Goal: Information Seeking & Learning: Learn about a topic

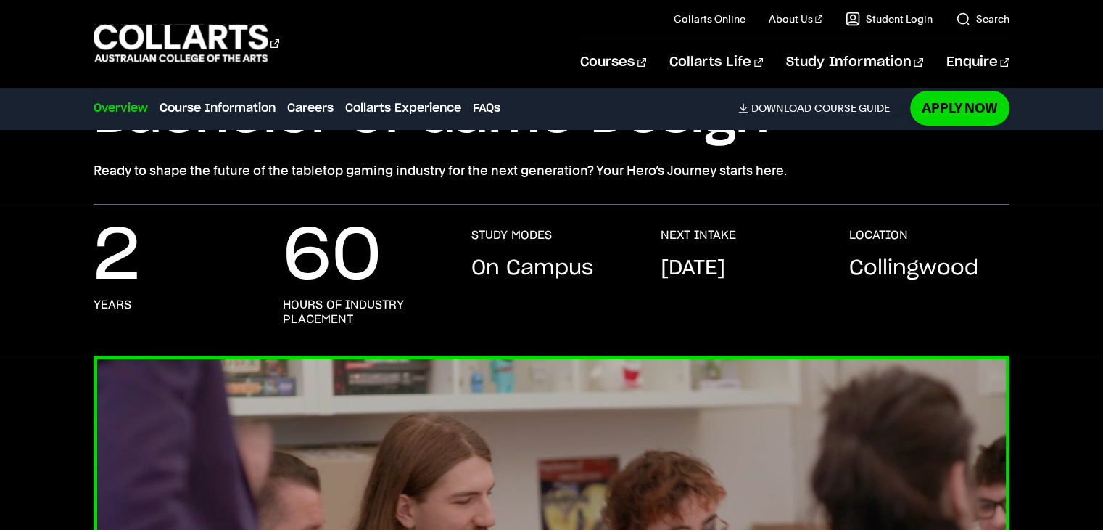
scroll to position [73, 0]
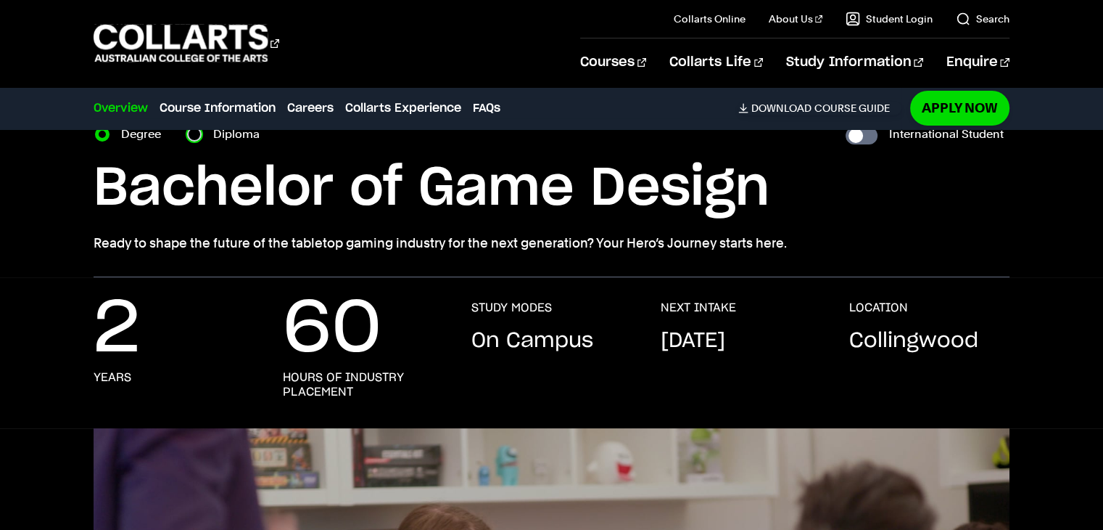
click at [194, 132] on input "Diploma" at bounding box center [194, 134] width 15 height 15
radio input "true"
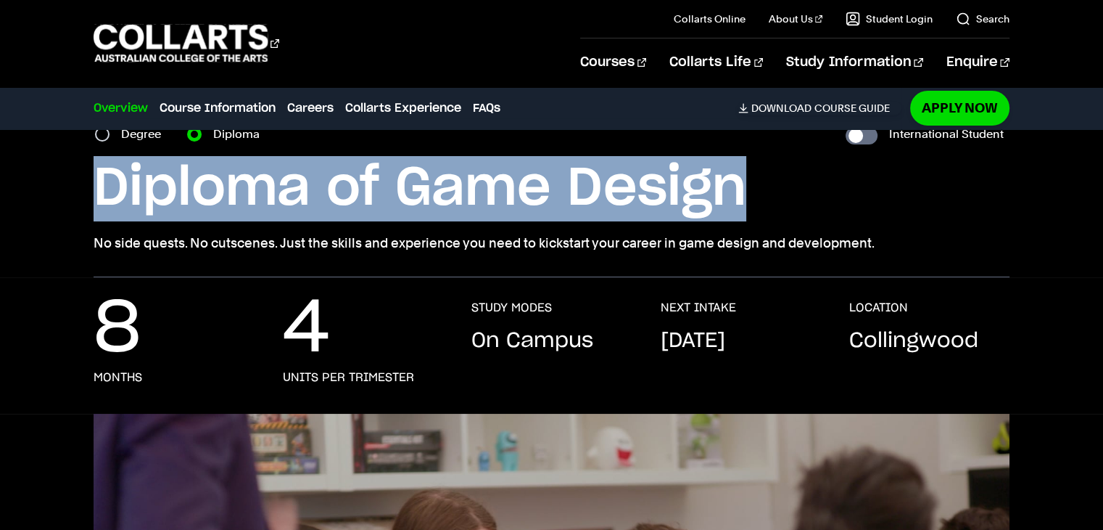
drag, startPoint x: 744, startPoint y: 199, endPoint x: 96, endPoint y: 181, distance: 648.0
click at [0, 0] on h1 "Diploma of Game Design" at bounding box center [0, 0] width 0 height 0
copy h1 "Diploma of Game Design"
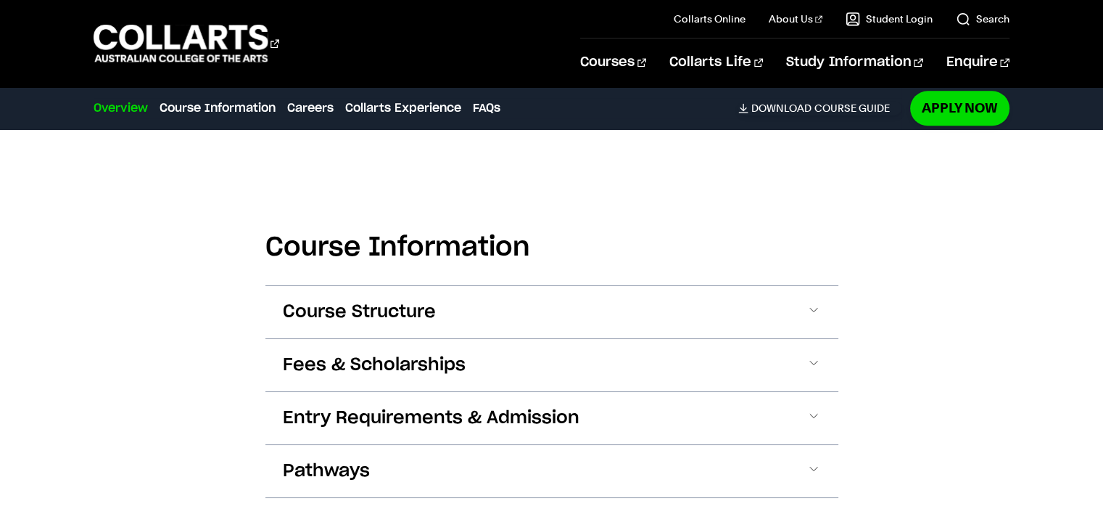
scroll to position [1813, 0]
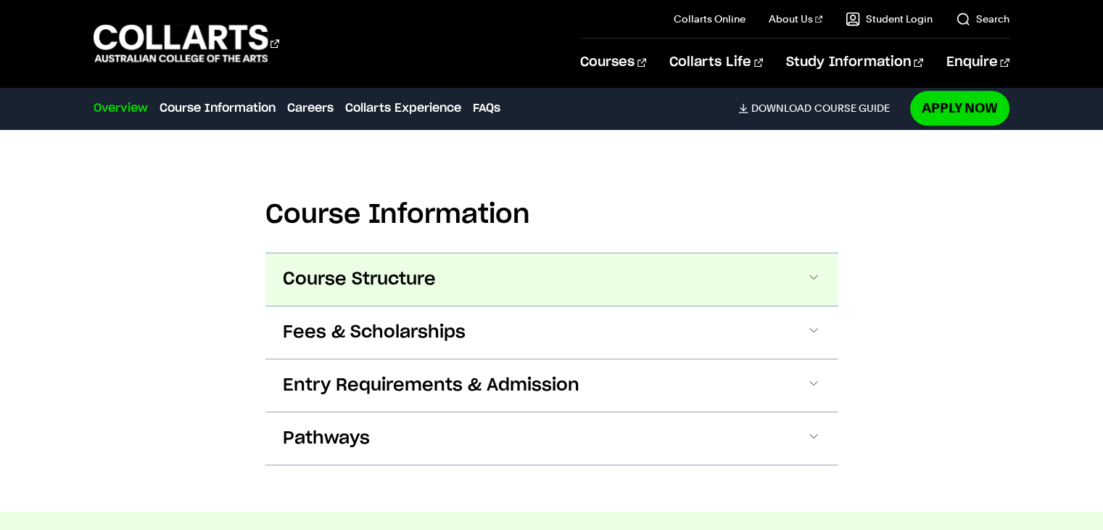
click at [0, 0] on span at bounding box center [0, 0] width 0 height 0
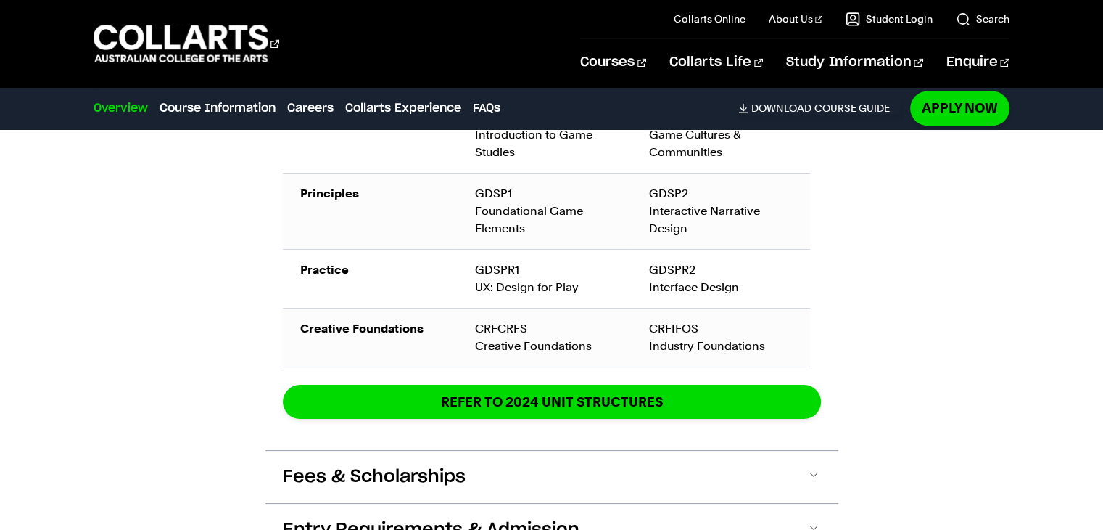
scroll to position [2443, 0]
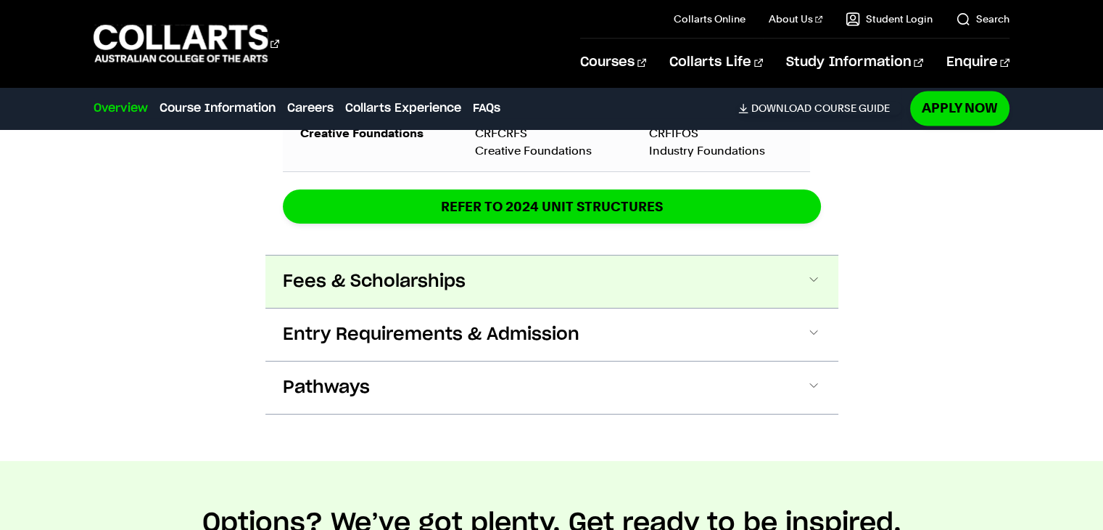
click at [0, 0] on button "Fees & Scholarships" at bounding box center [0, 0] width 0 height 0
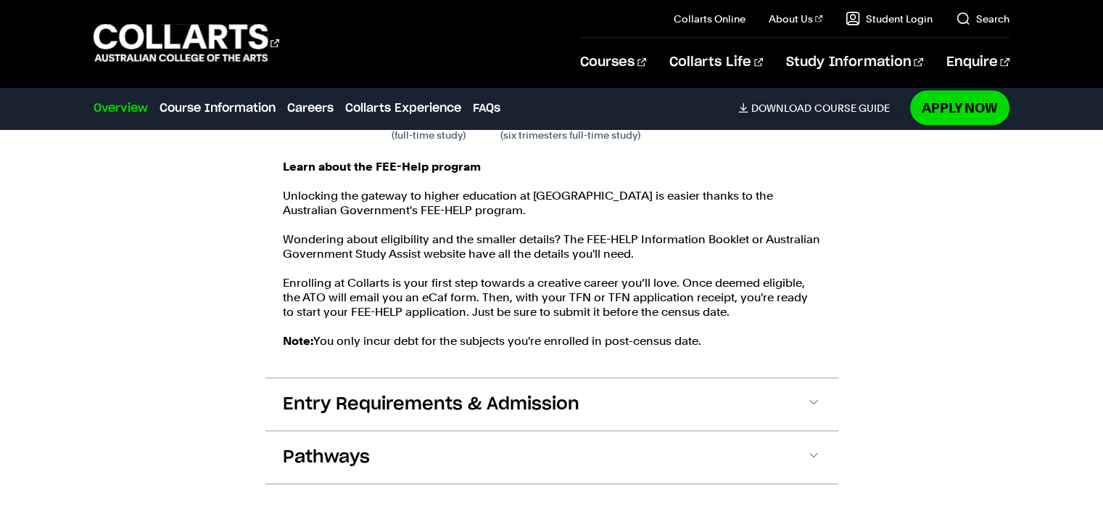
scroll to position [2783, 0]
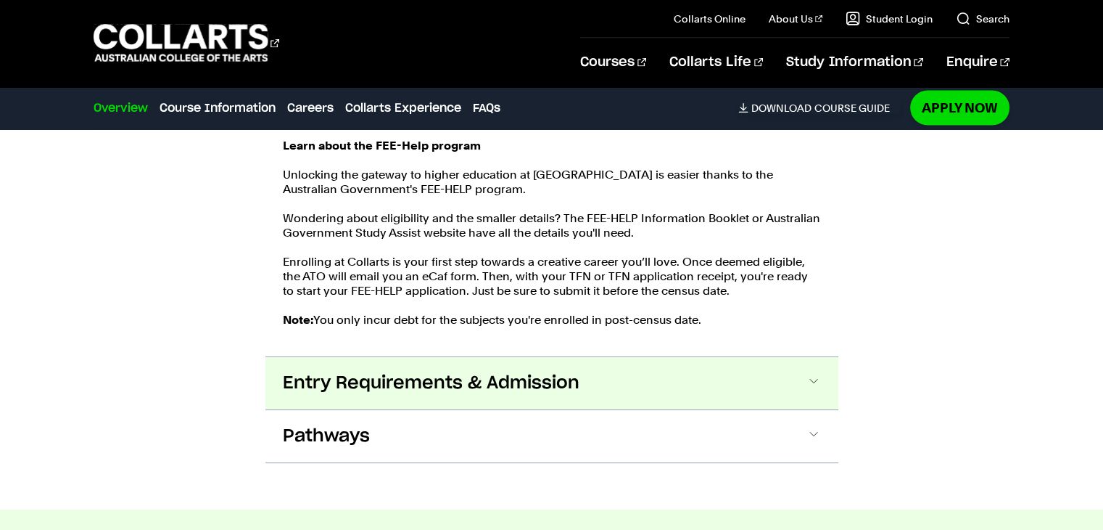
click at [0, 0] on span at bounding box center [0, 0] width 0 height 0
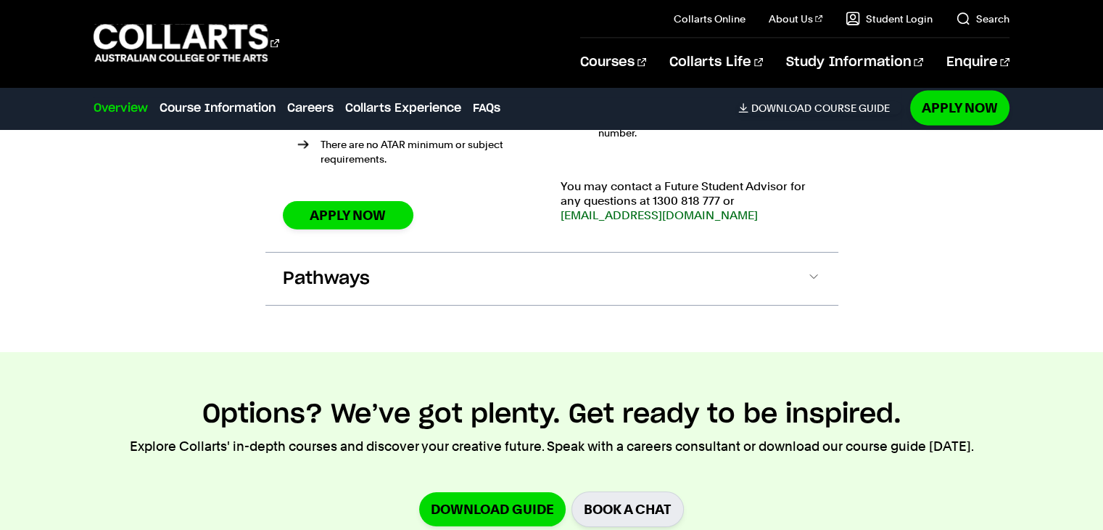
scroll to position [3370, 0]
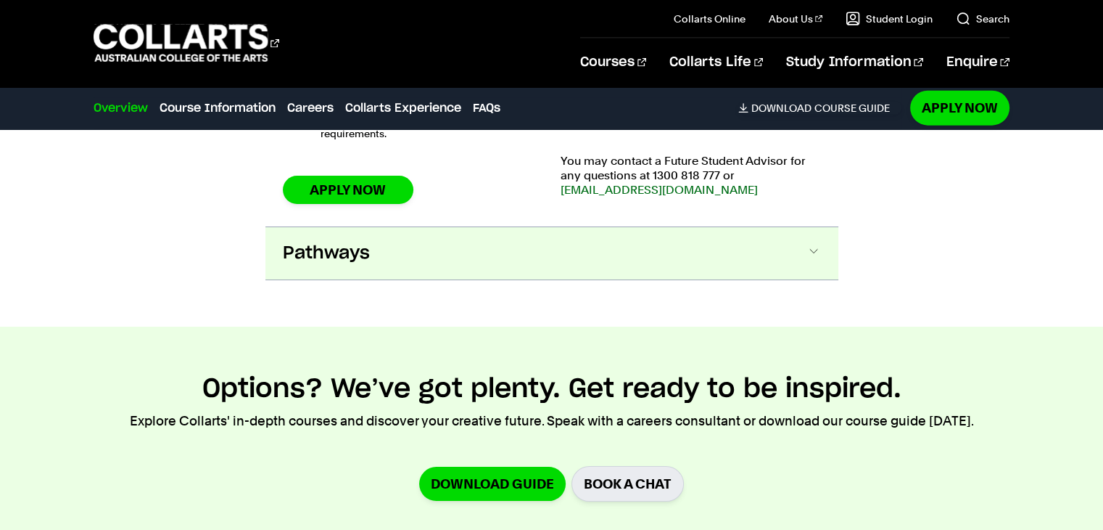
click at [0, 0] on span "Pathways" at bounding box center [0, 0] width 0 height 0
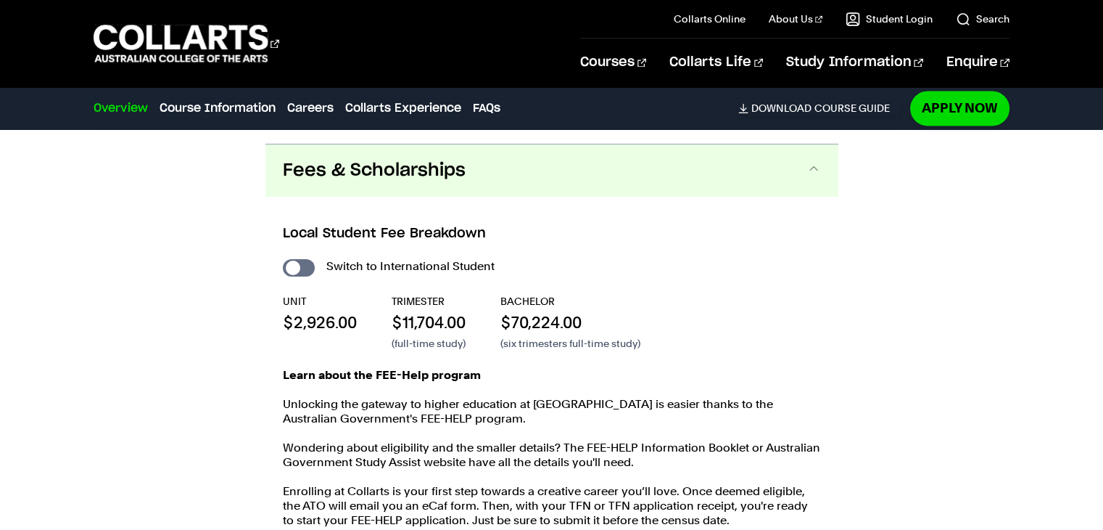
scroll to position [2652, 0]
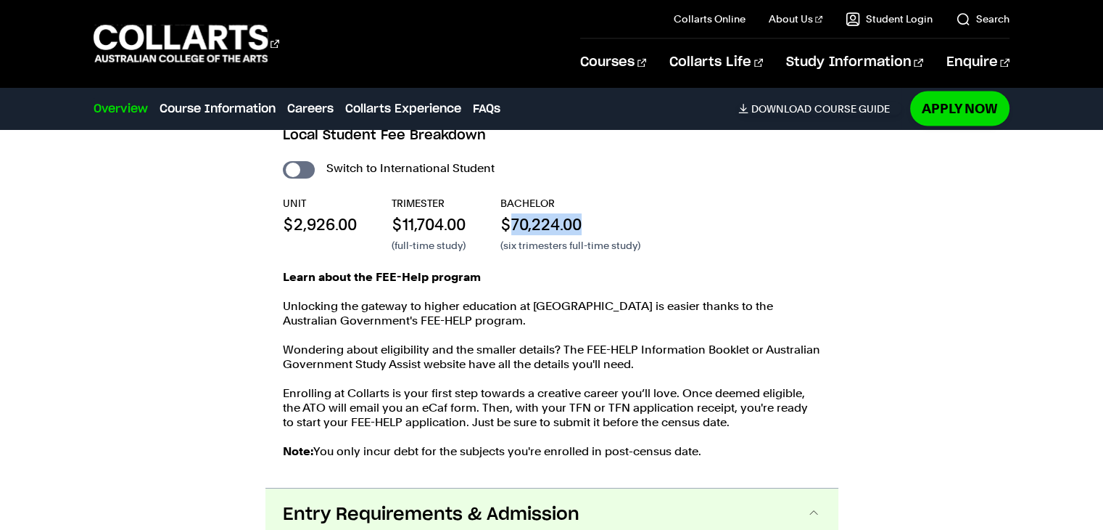
drag, startPoint x: 585, startPoint y: 222, endPoint x: 511, endPoint y: 228, distance: 74.3
click at [511, 228] on p "$70,224.00" at bounding box center [570, 224] width 140 height 22
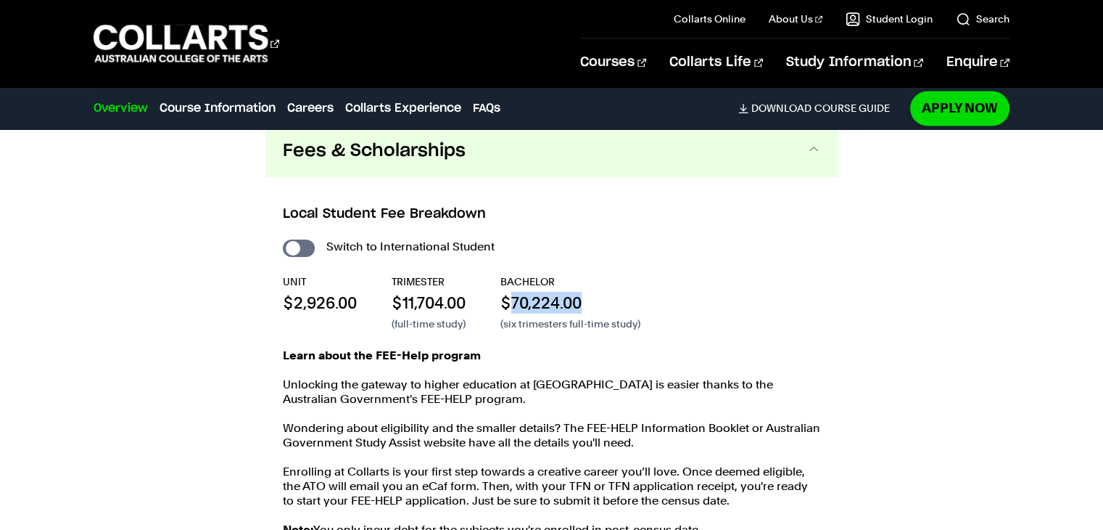
scroll to position [2579, 0]
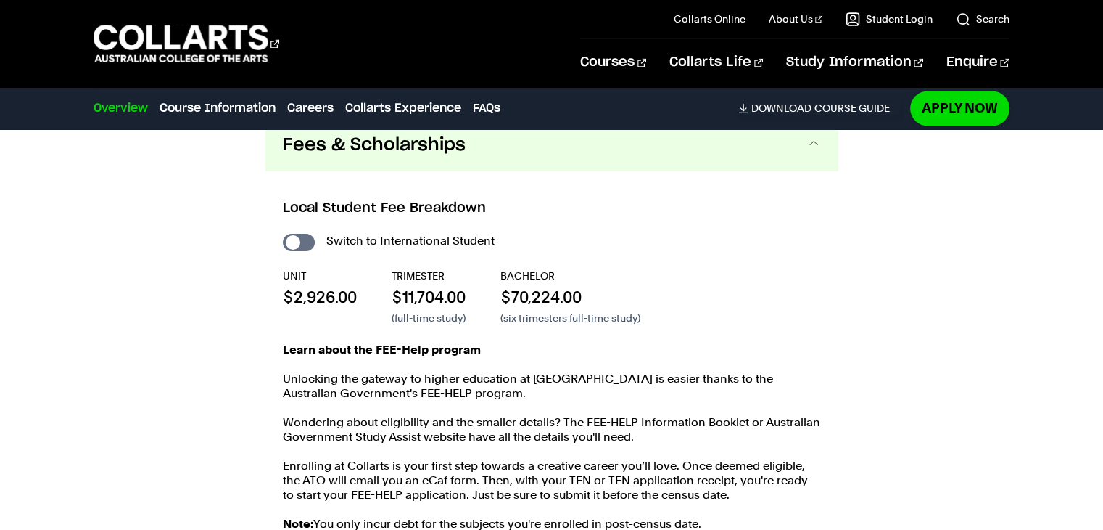
click at [505, 292] on div "UNIT $2,926.00 TRIMESTER $11,704.00 (full-time study) BACHELOR $70,224.00 (six …" at bounding box center [552, 296] width 538 height 57
drag, startPoint x: 583, startPoint y: 292, endPoint x: 508, endPoint y: 285, distance: 75.8
click at [508, 286] on p "$70,224.00" at bounding box center [570, 297] width 140 height 22
copy p "$70,224.00"
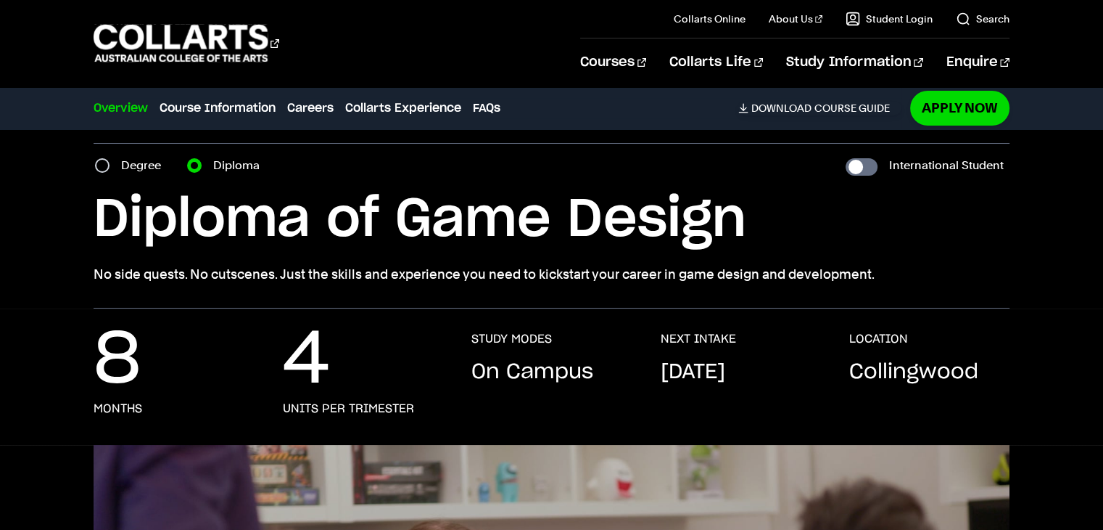
scroll to position [0, 0]
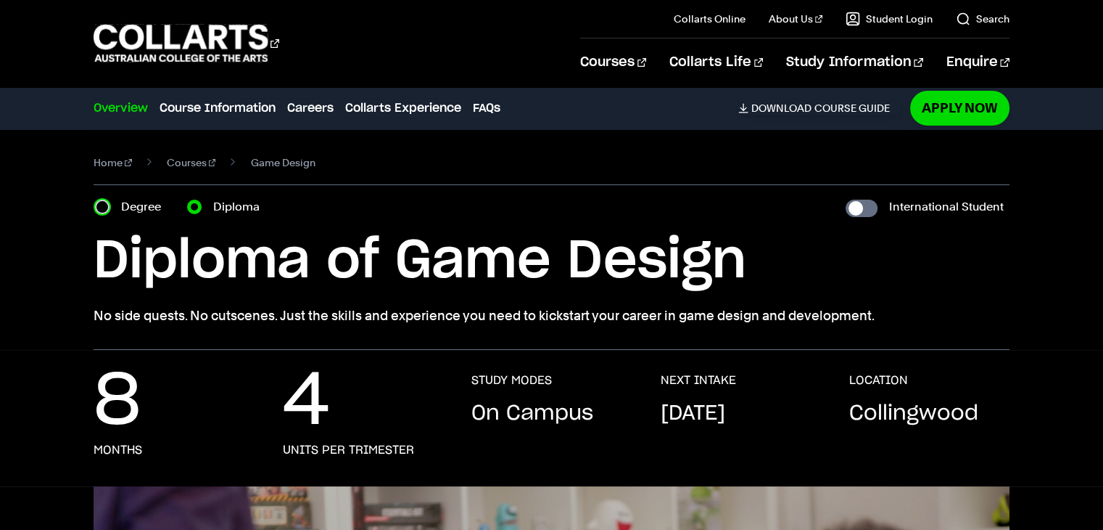
click at [99, 205] on input "Degree" at bounding box center [102, 206] width 15 height 15
radio input "true"
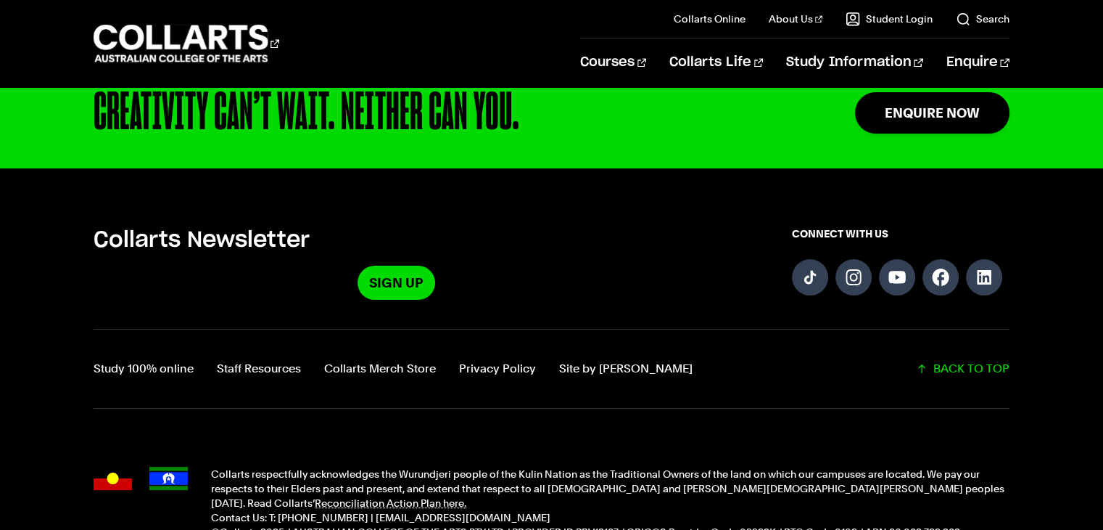
scroll to position [1958, 0]
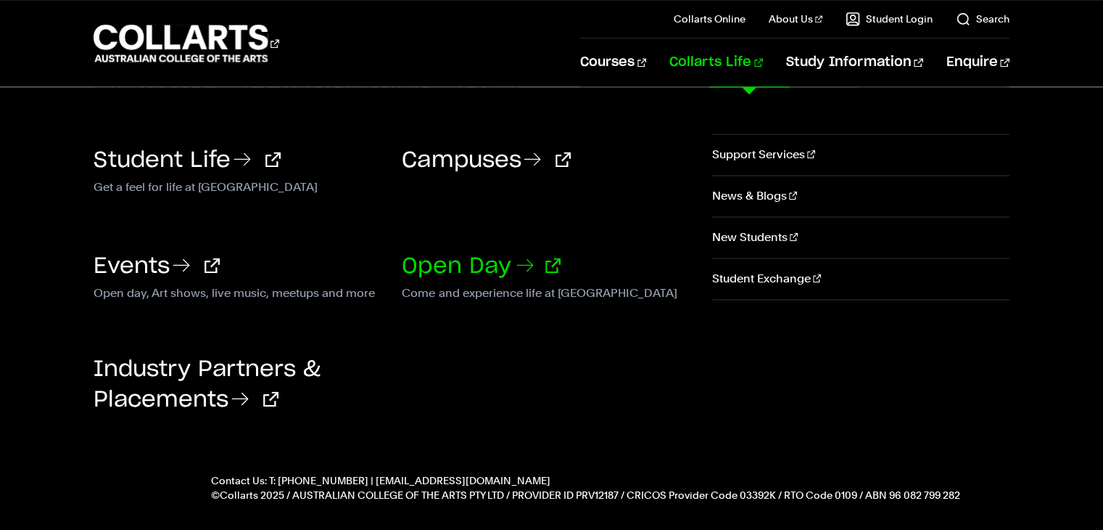
click at [480, 264] on link "Open Day" at bounding box center [481, 266] width 159 height 22
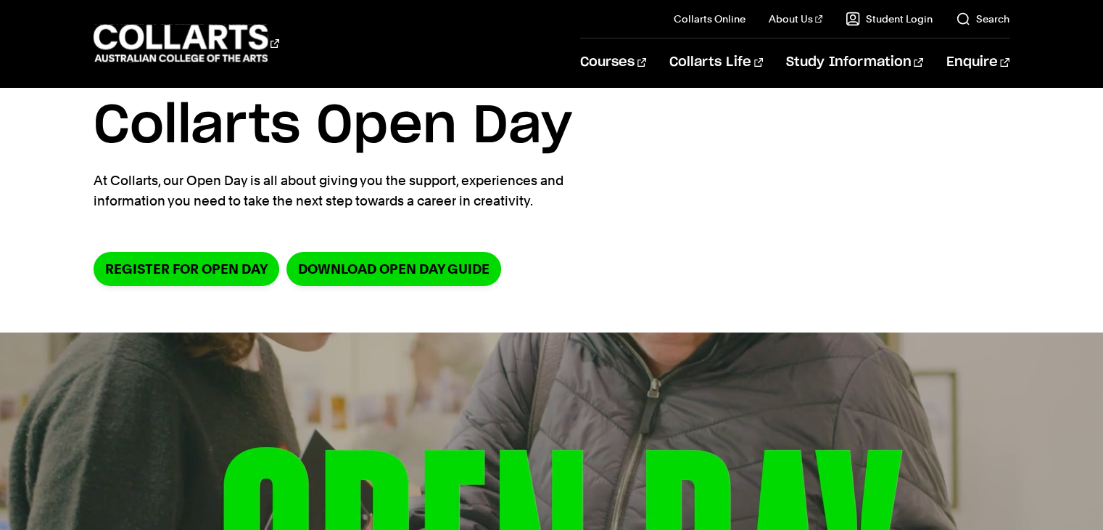
scroll to position [145, 0]
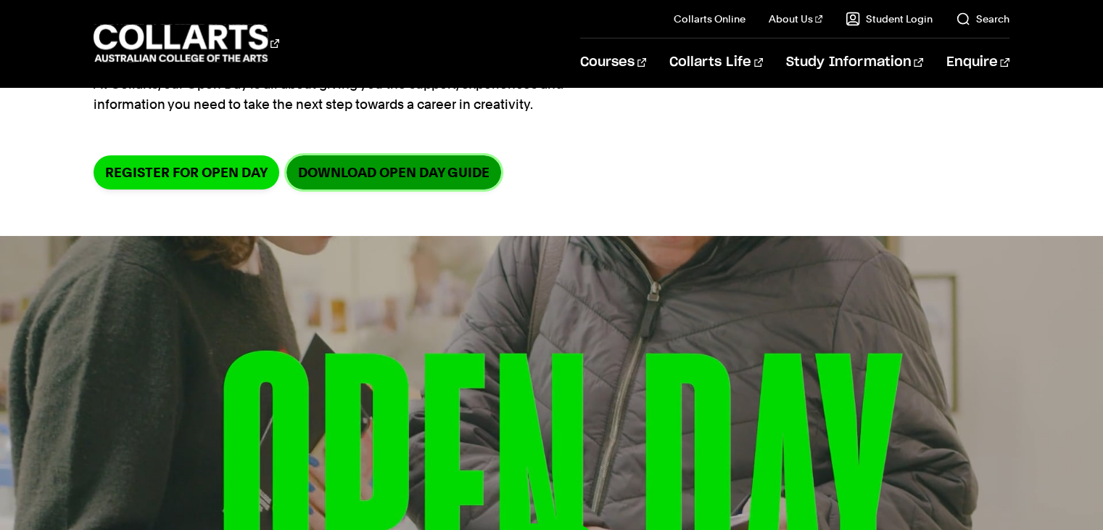
click at [423, 165] on link "DOWNLOAD OPEN DAY GUIDE" at bounding box center [394, 172] width 215 height 34
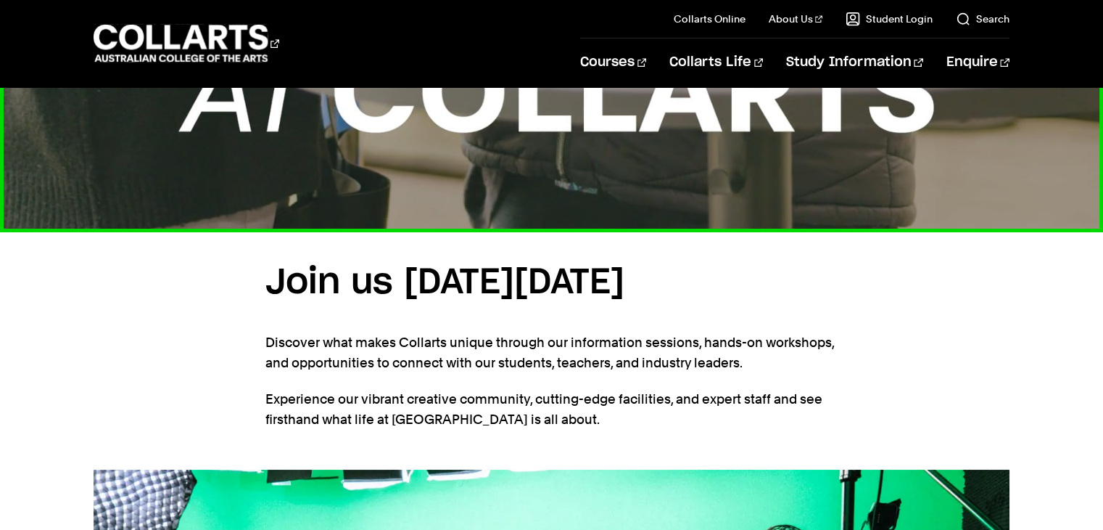
scroll to position [798, 0]
